Goal: Task Accomplishment & Management: Use online tool/utility

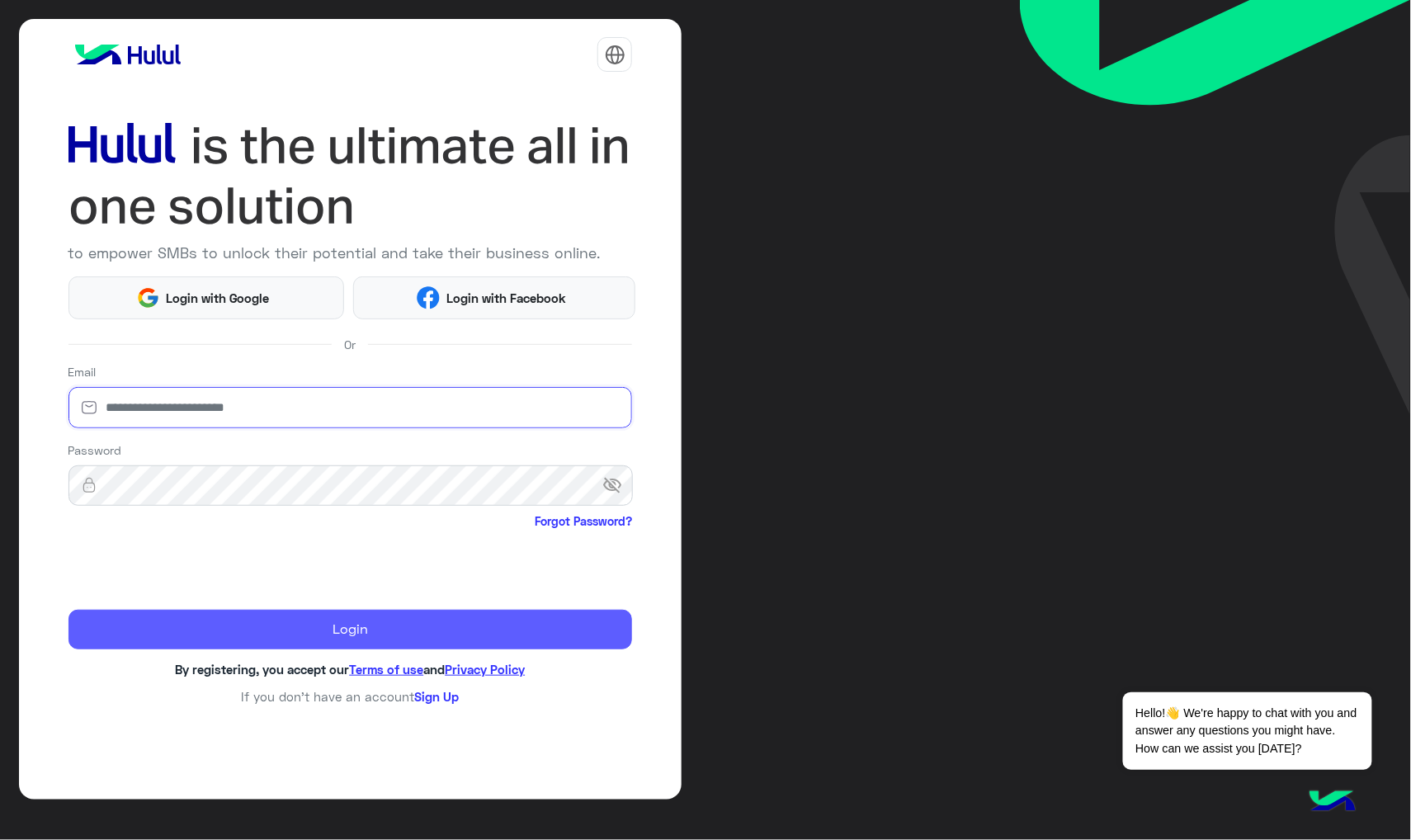
type input "**********"
click at [256, 635] on button "Login" at bounding box center [350, 629] width 564 height 39
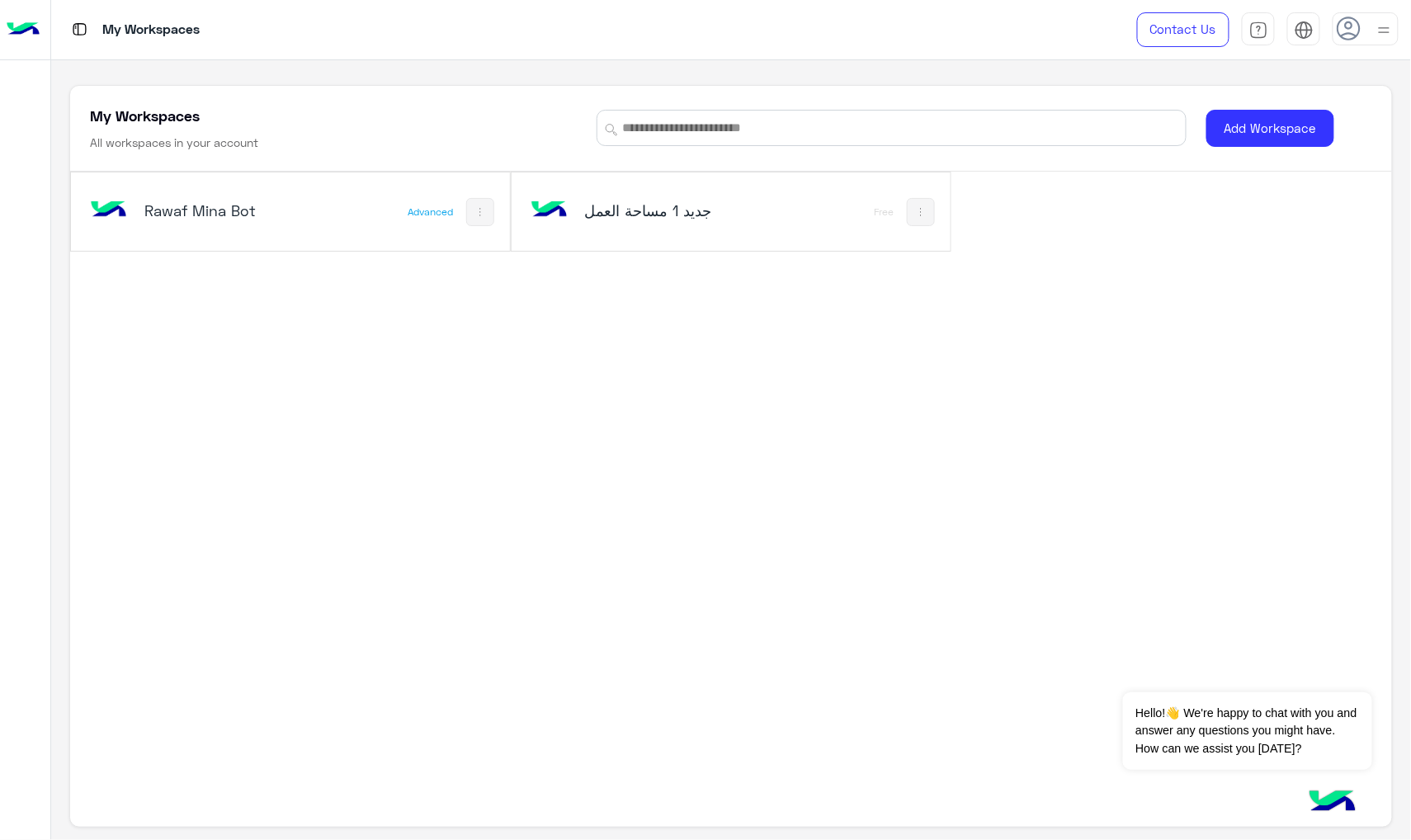
click at [250, 225] on div "Rawaf Mina Bot" at bounding box center [209, 212] width 245 height 48
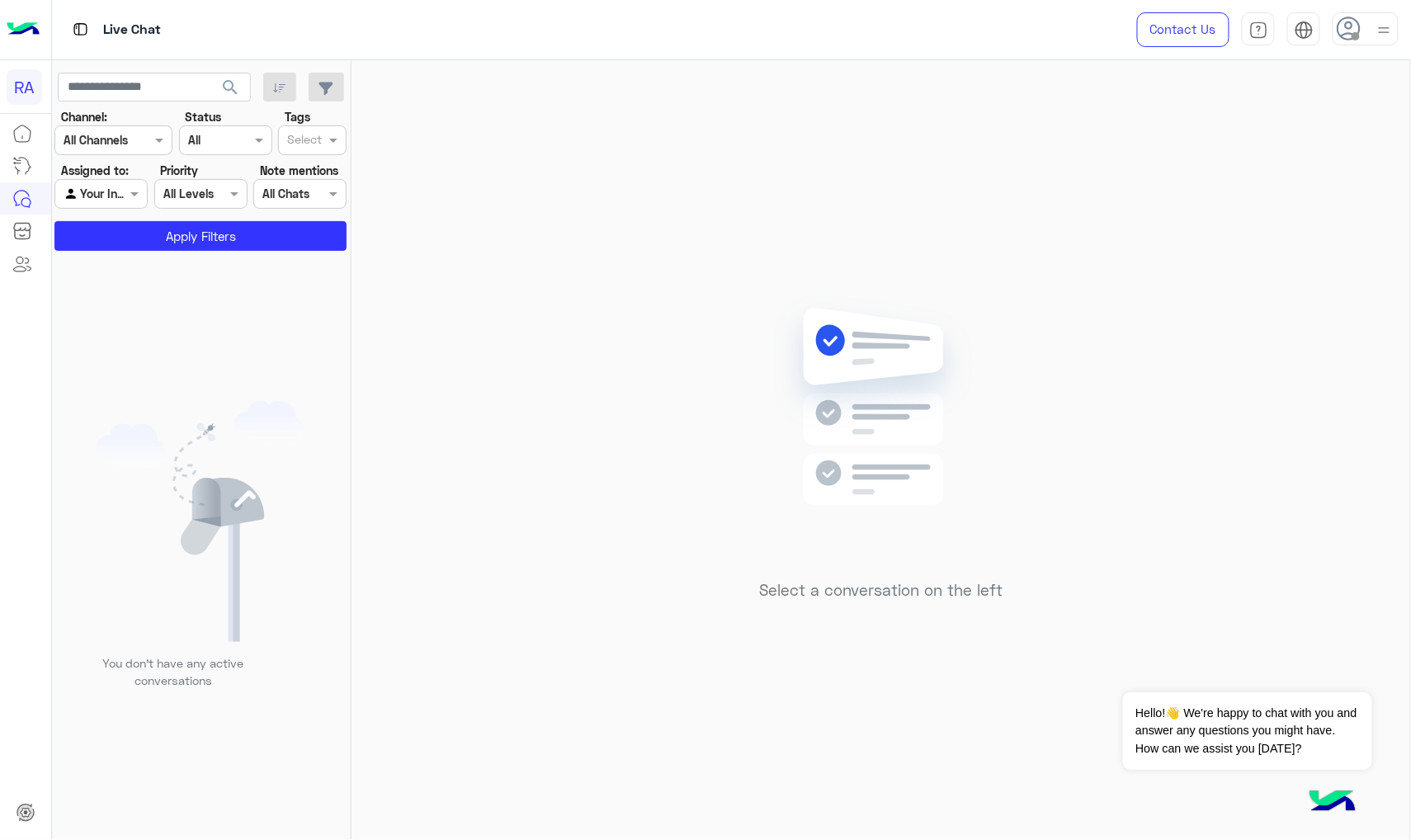
click at [97, 199] on input "text" at bounding box center [82, 194] width 38 height 17
click at [116, 265] on div "Unassigned" at bounding box center [103, 259] width 96 height 32
click at [126, 238] on button "Apply Filters" at bounding box center [201, 236] width 292 height 30
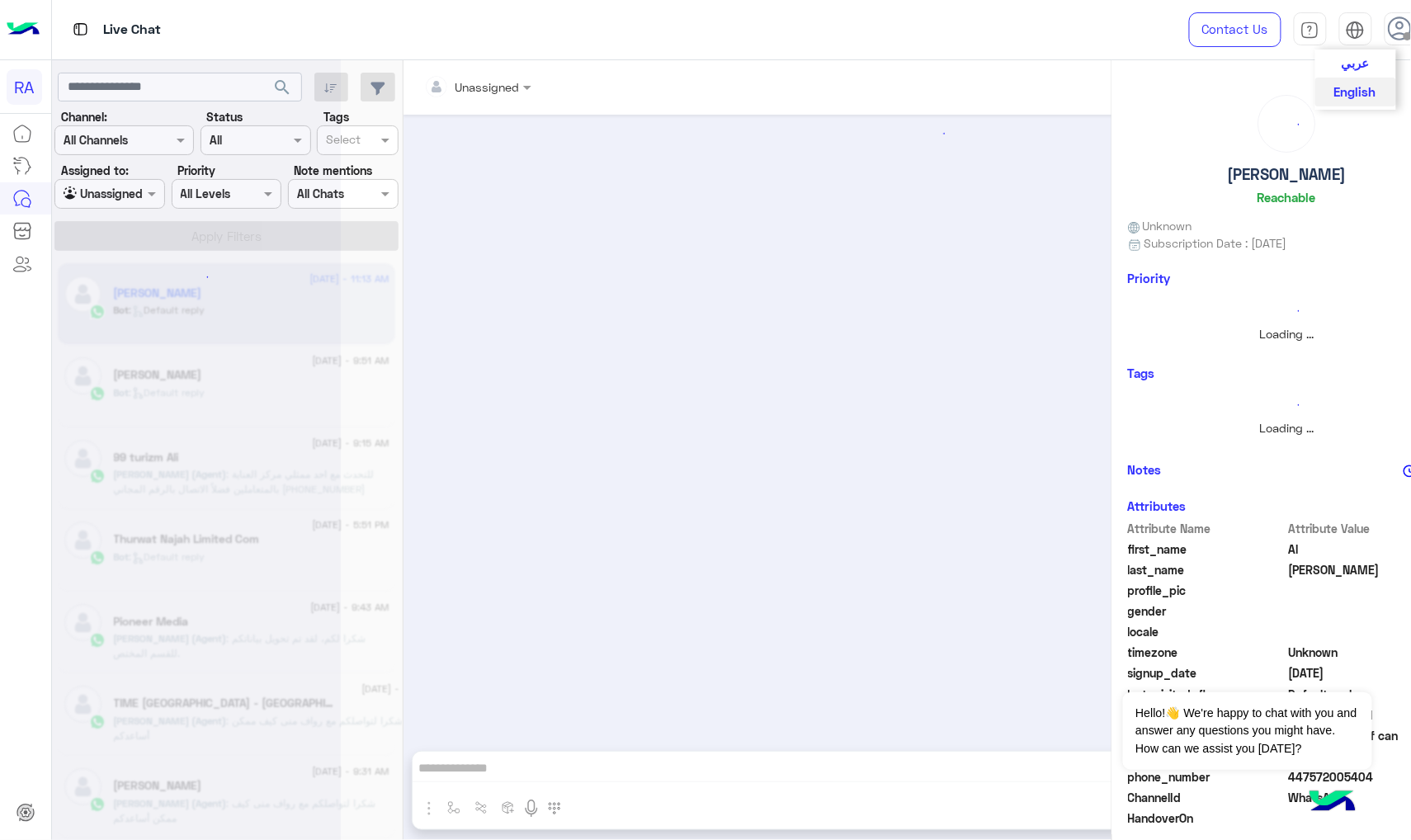
click at [1162, 73] on button "عربي" at bounding box center [1355, 63] width 81 height 28
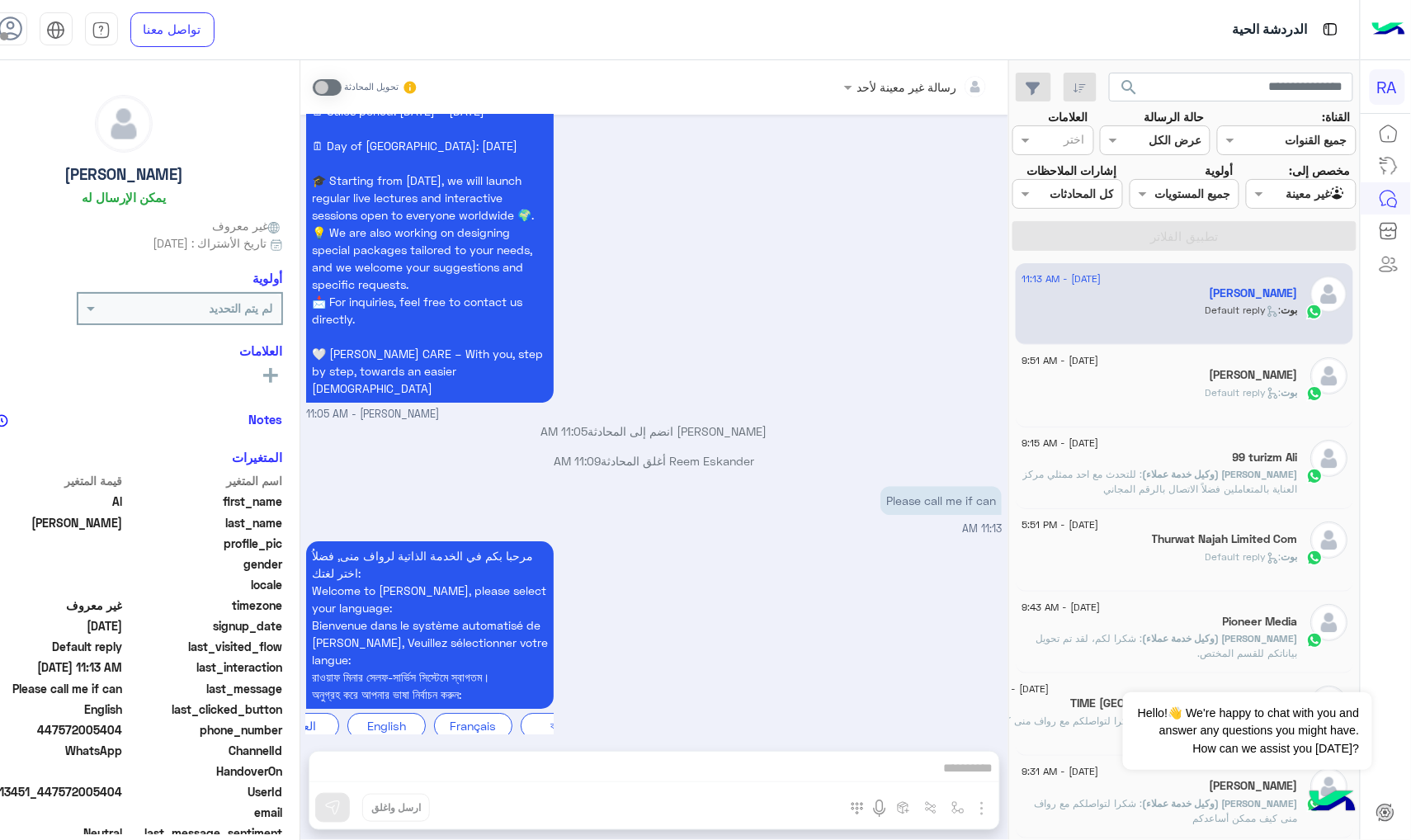
scroll to position [1404, 0]
